Goal: Find specific fact: Find specific page/section

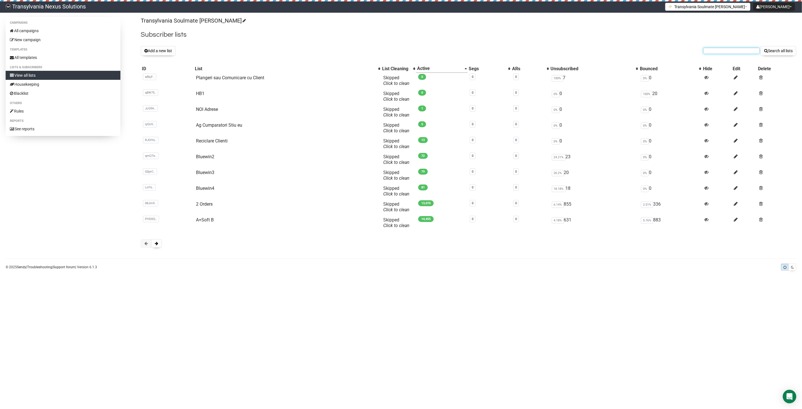
click at [732, 50] on input "text" at bounding box center [731, 51] width 56 height 6
paste input "xxejdxx@yahoo.de"
type input "xxejdxx@yahoo.de"
click at [785, 52] on button "Search all lists" at bounding box center [778, 51] width 36 height 10
